Goal: Information Seeking & Learning: Learn about a topic

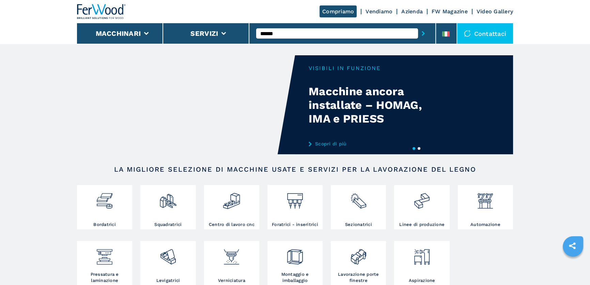
type input "******"
click at [418, 26] on button "submit-button" at bounding box center [423, 34] width 11 height 16
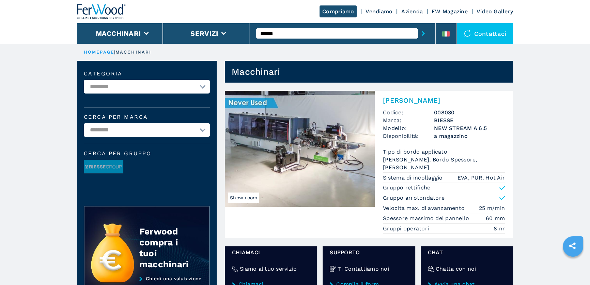
click at [339, 160] on img at bounding box center [300, 149] width 150 height 116
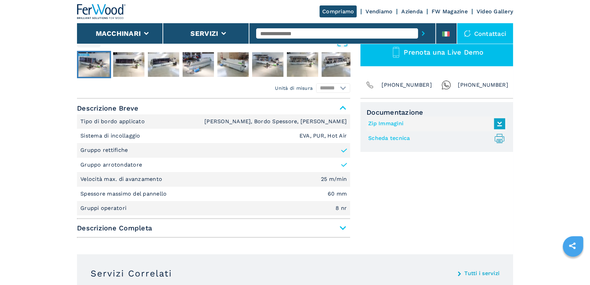
scroll to position [248, 0]
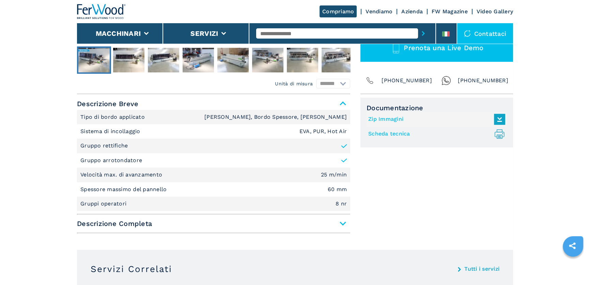
click at [275, 225] on span "Descrizione Completa" at bounding box center [213, 223] width 273 height 12
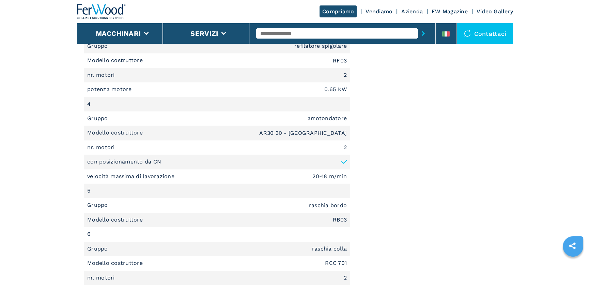
scroll to position [991, 0]
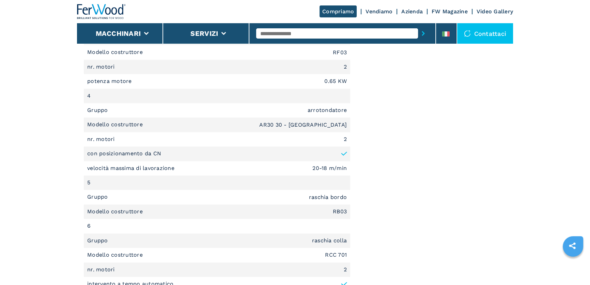
drag, startPoint x: 120, startPoint y: 112, endPoint x: 264, endPoint y: 109, distance: 144.2
click at [120, 111] on li "Gruppo arrotondatore" at bounding box center [217, 110] width 266 height 14
click at [326, 113] on li "Gruppo arrotondatore" at bounding box center [217, 110] width 266 height 14
click at [300, 110] on li "Gruppo arrotondatore" at bounding box center [217, 110] width 266 height 14
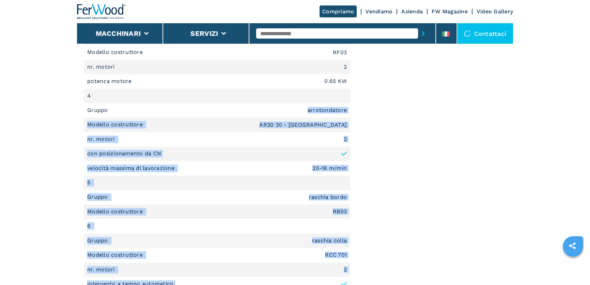
drag, startPoint x: 308, startPoint y: 108, endPoint x: 368, endPoint y: 118, distance: 61.1
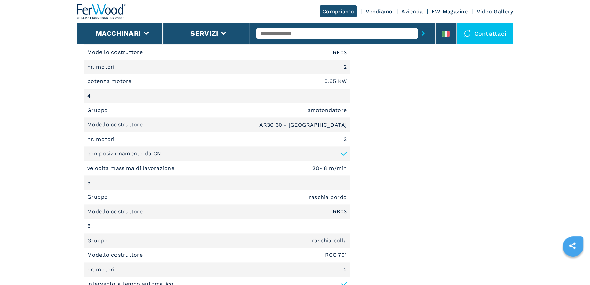
click at [331, 169] on em "20-18 m/min" at bounding box center [329, 167] width 34 height 5
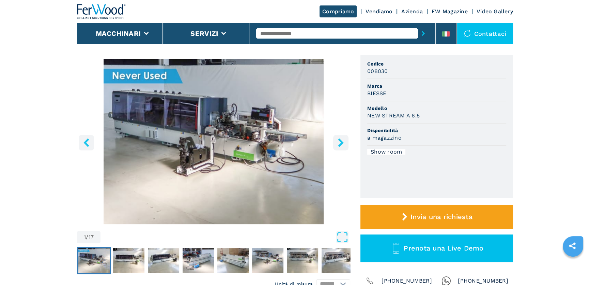
scroll to position [31, 0]
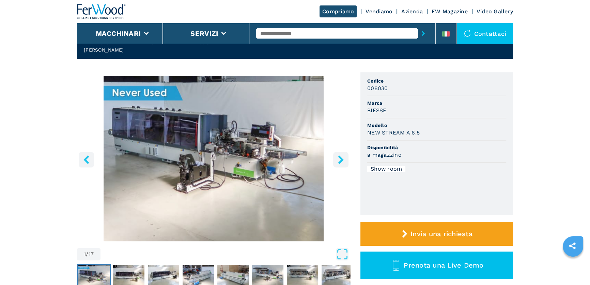
click at [96, 11] on img at bounding box center [101, 11] width 49 height 15
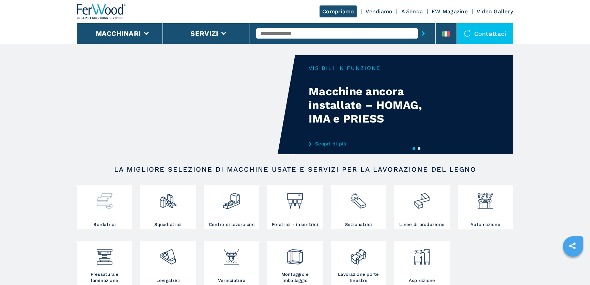
click at [89, 201] on div at bounding box center [105, 197] width 52 height 23
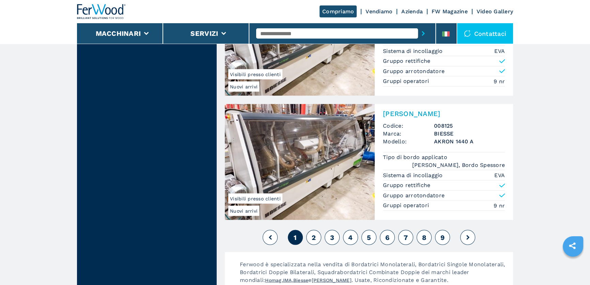
scroll to position [1673, 0]
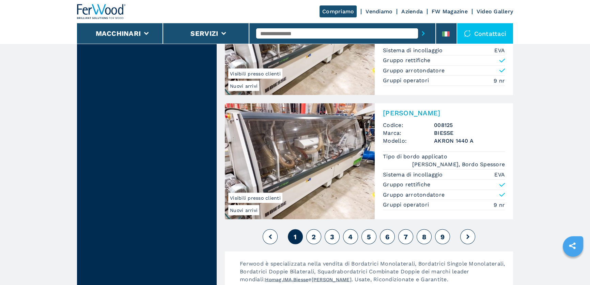
click at [313, 232] on span "2" at bounding box center [314, 236] width 4 height 8
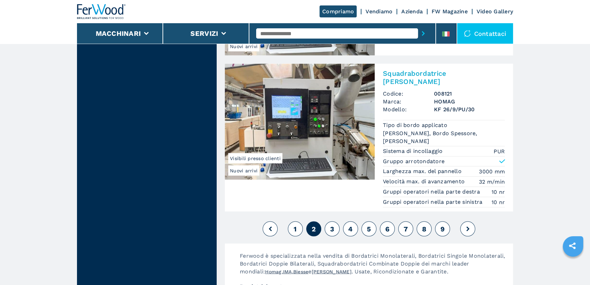
scroll to position [1828, 0]
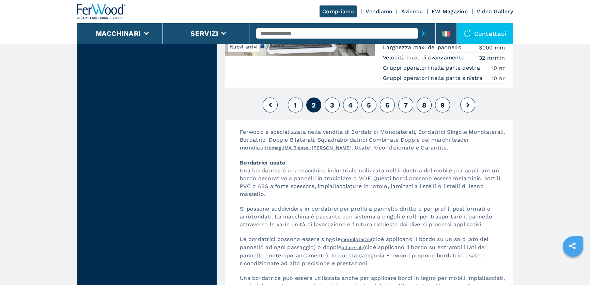
click at [335, 98] on button "3" at bounding box center [332, 104] width 15 height 15
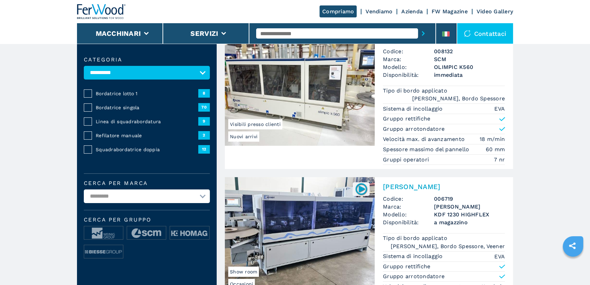
scroll to position [62, 0]
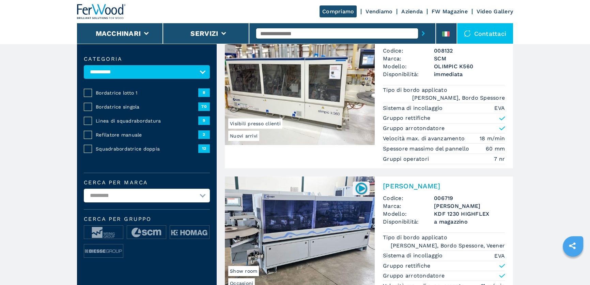
click at [310, 164] on link "Nuovi arrivi Visibili presso clienti [PERSON_NAME] Codice: 008132 Marca: SCM Mo…" at bounding box center [369, 98] width 288 height 139
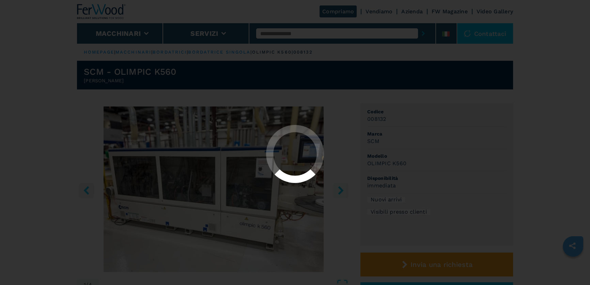
select select "**********"
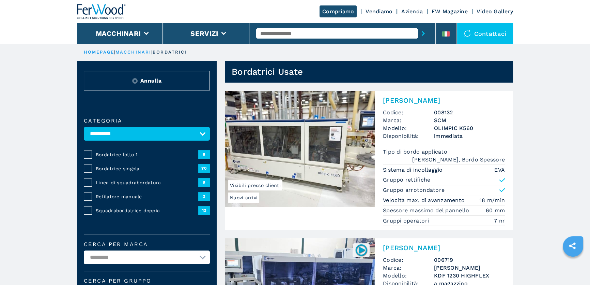
click at [292, 33] on input "text" at bounding box center [337, 33] width 162 height 10
type input "******"
click at [418, 26] on button "submit-button" at bounding box center [423, 34] width 11 height 16
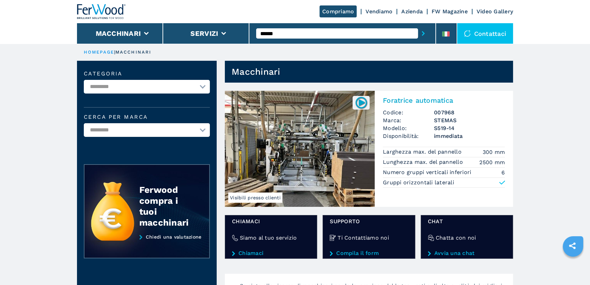
click at [305, 162] on img at bounding box center [300, 149] width 150 height 116
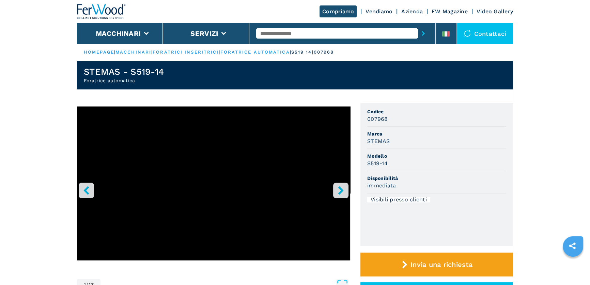
click at [109, 10] on img at bounding box center [101, 11] width 49 height 15
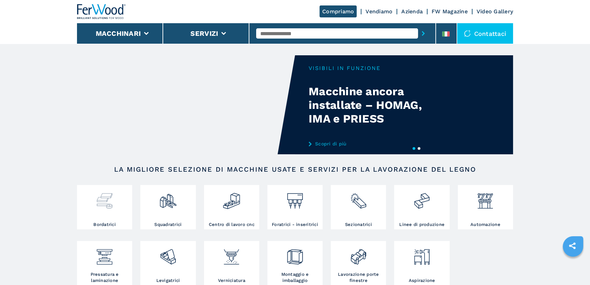
click at [109, 220] on div at bounding box center [105, 203] width 52 height 35
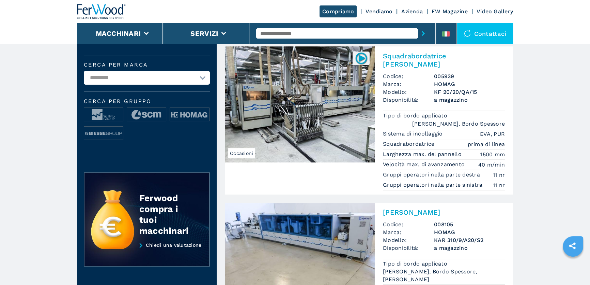
scroll to position [186, 0]
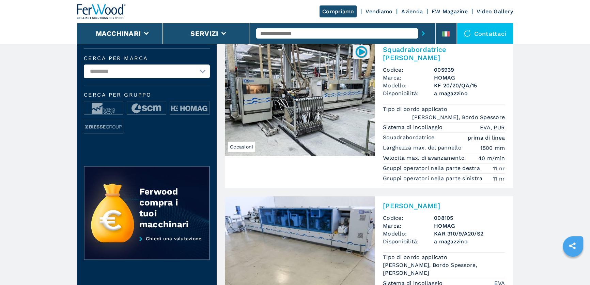
click at [157, 71] on select "**********" at bounding box center [147, 71] width 126 height 14
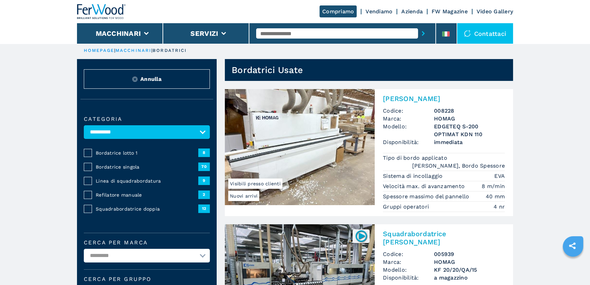
scroll to position [0, 0]
